Goal: Task Accomplishment & Management: Use online tool/utility

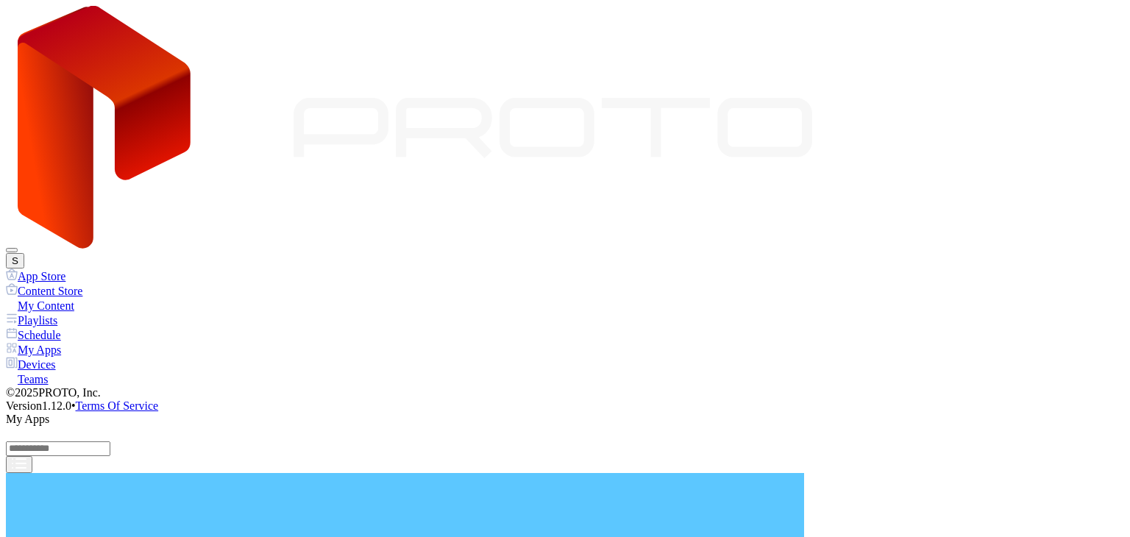
scroll to position [491, 0]
click at [70, 298] on div "My Content" at bounding box center [565, 305] width 1118 height 15
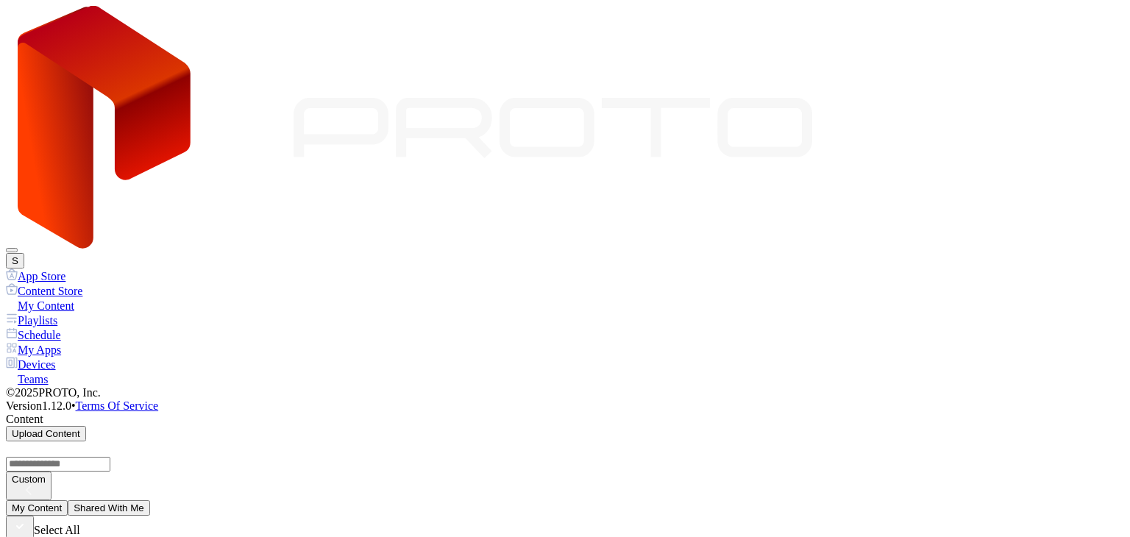
click at [68, 342] on div "My Apps" at bounding box center [565, 349] width 1118 height 15
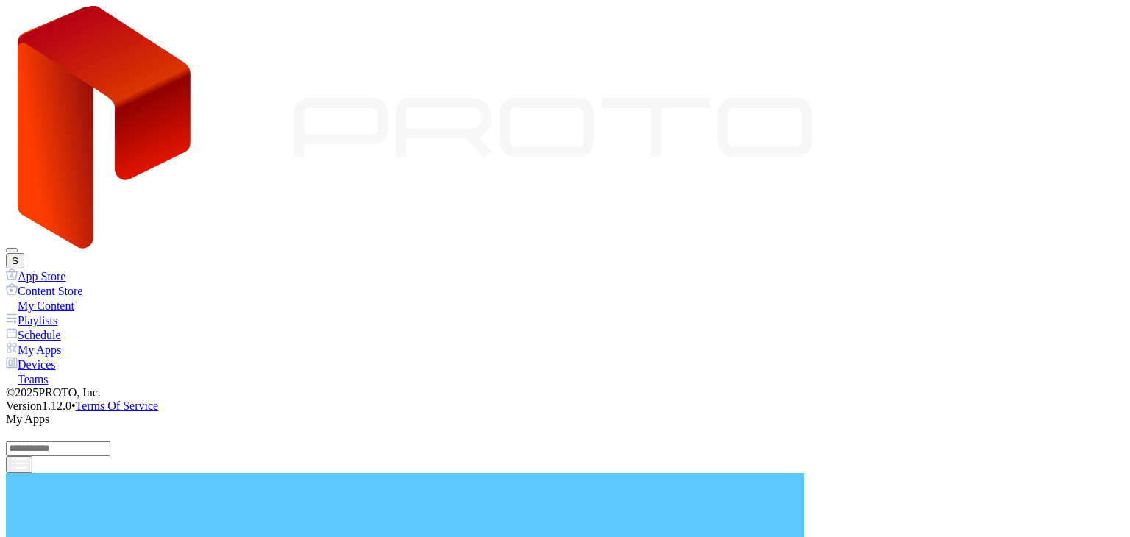
scroll to position [368, 0]
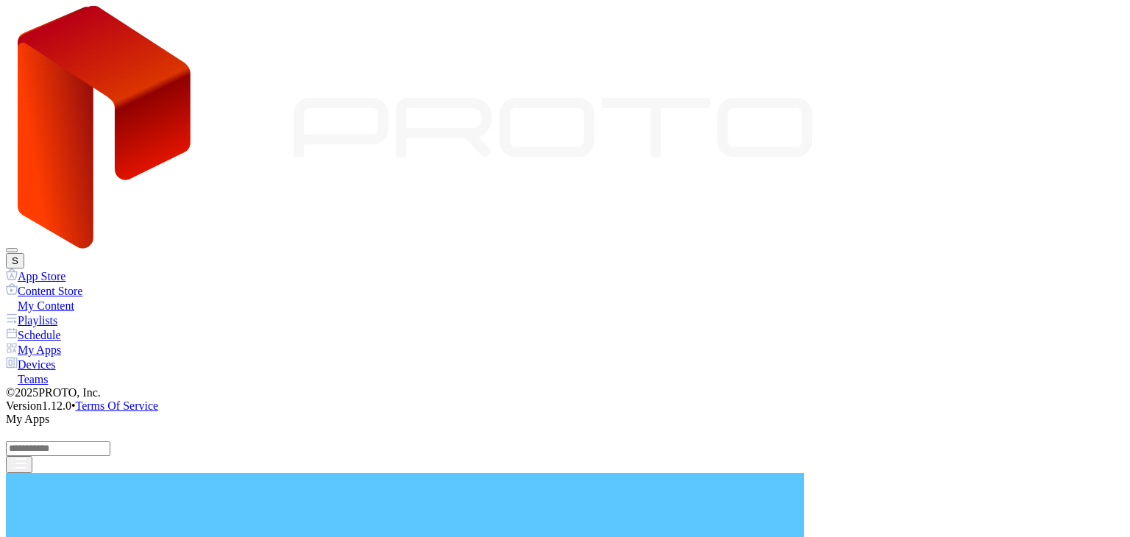
scroll to position [662, 0]
